Goal: Information Seeking & Learning: Learn about a topic

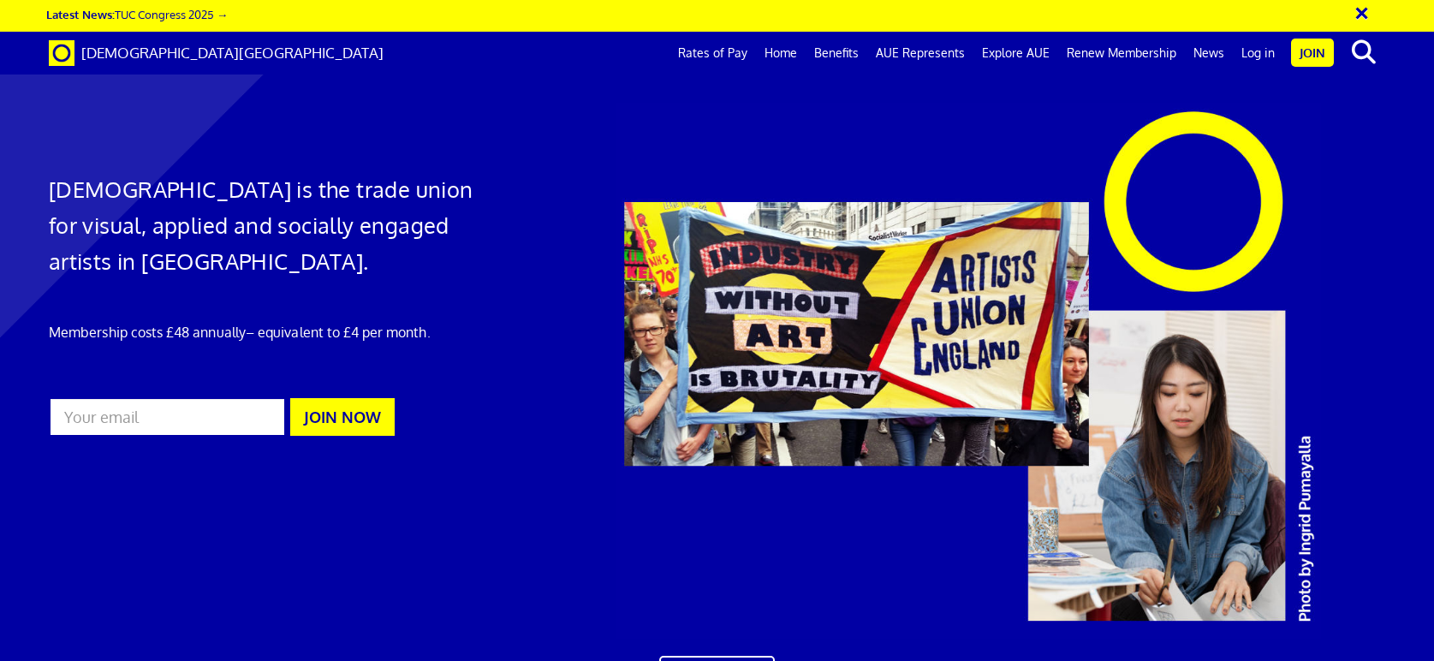
scroll to position [0, 18]
click at [725, 52] on link "Rates of Pay" at bounding box center [713, 53] width 86 height 43
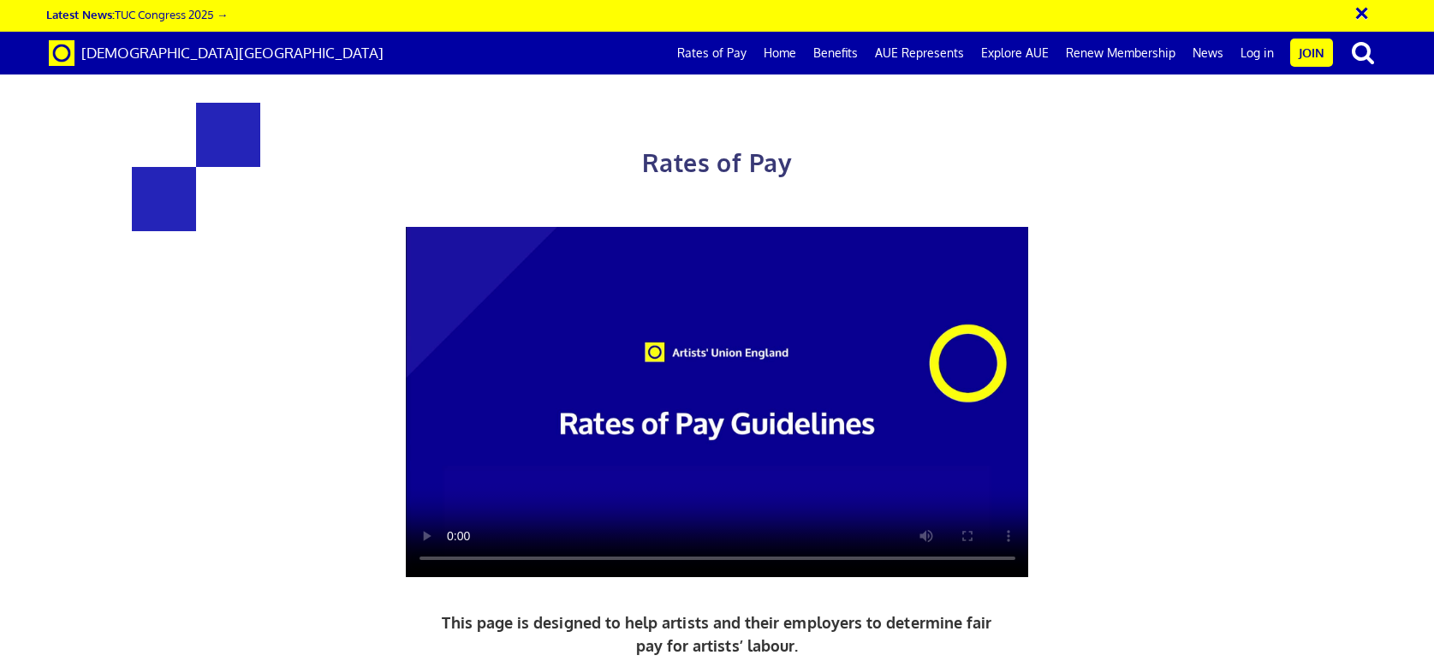
scroll to position [251, 0]
click at [773, 258] on video at bounding box center [717, 402] width 623 height 350
